Goal: Task Accomplishment & Management: Use online tool/utility

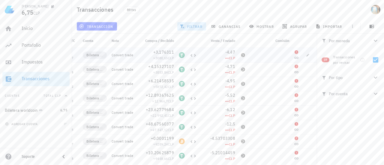
click at [309, 50] on div at bounding box center [309, 55] width 16 height 14
click at [307, 54] on icon "button" at bounding box center [308, 55] width 4 height 4
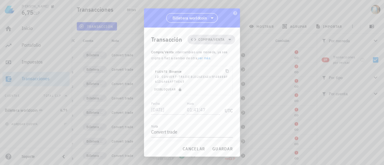
click at [217, 37] on span "Compra/Venta" at bounding box center [211, 40] width 26 height 6
click at [212, 90] on div "Compra/Venta Ingreso Egreso Transferencia" at bounding box center [212, 72] width 56 height 48
click at [213, 66] on div "Compra/Venta Ingreso Egreso Transferencia" at bounding box center [212, 72] width 56 height 48
click at [212, 54] on div "Compra/Venta" at bounding box center [211, 54] width 23 height 5
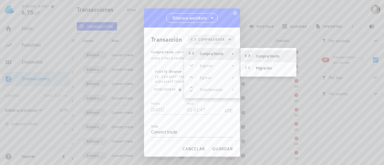
click at [195, 61] on div "Compra/Venta Ingreso Egreso Transferencia" at bounding box center [212, 72] width 56 height 48
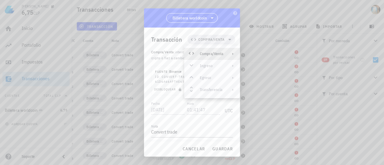
click at [202, 73] on div "Compra/Venta Ingreso Egreso Transferencia" at bounding box center [212, 72] width 56 height 48
click at [204, 80] on div "Compra/Venta Ingreso Egreso Transferencia" at bounding box center [212, 72] width 56 height 48
click at [209, 99] on div "Transacción Compra/Venta Compra/Venta : intercambias una moneda, ya sea cripto …" at bounding box center [192, 85] width 96 height 114
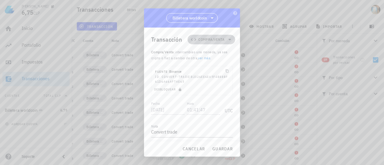
click at [205, 41] on span "Compra/Venta" at bounding box center [211, 40] width 26 height 6
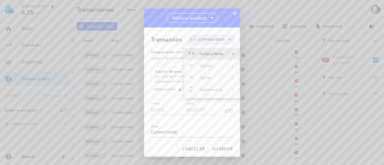
click at [233, 52] on icon at bounding box center [232, 54] width 5 height 5
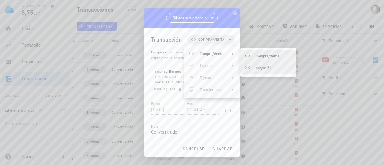
click at [263, 67] on div "Migración" at bounding box center [274, 68] width 36 height 5
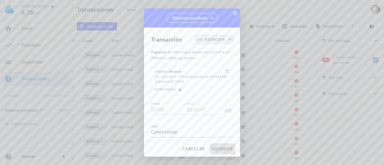
click at [223, 149] on span "guardar" at bounding box center [222, 148] width 21 height 5
